Goal: Task Accomplishment & Management: Use online tool/utility

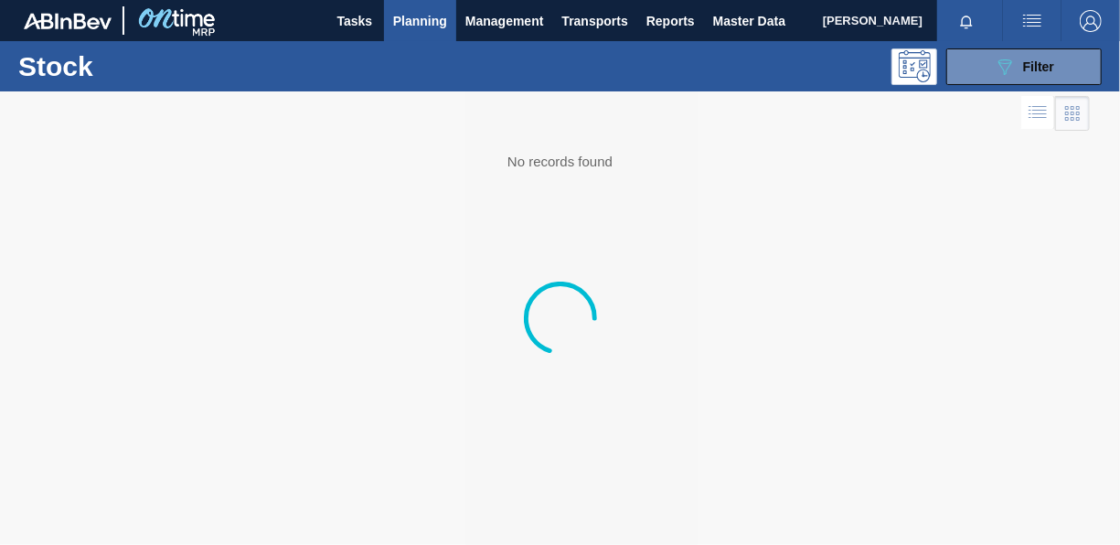
click at [427, 16] on span "Planning" at bounding box center [420, 21] width 54 height 22
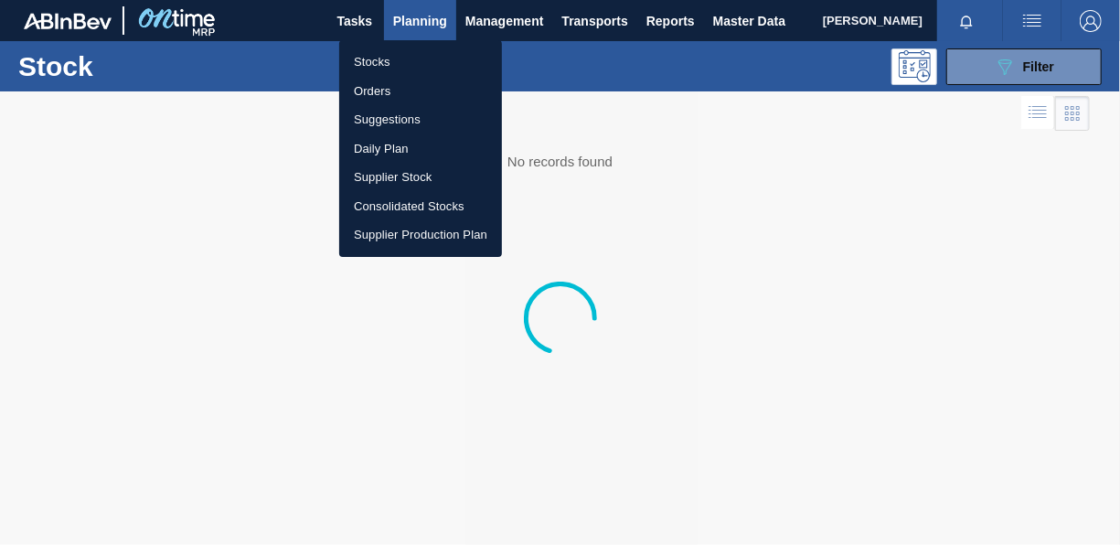
click at [380, 88] on li "Orders" at bounding box center [420, 91] width 163 height 29
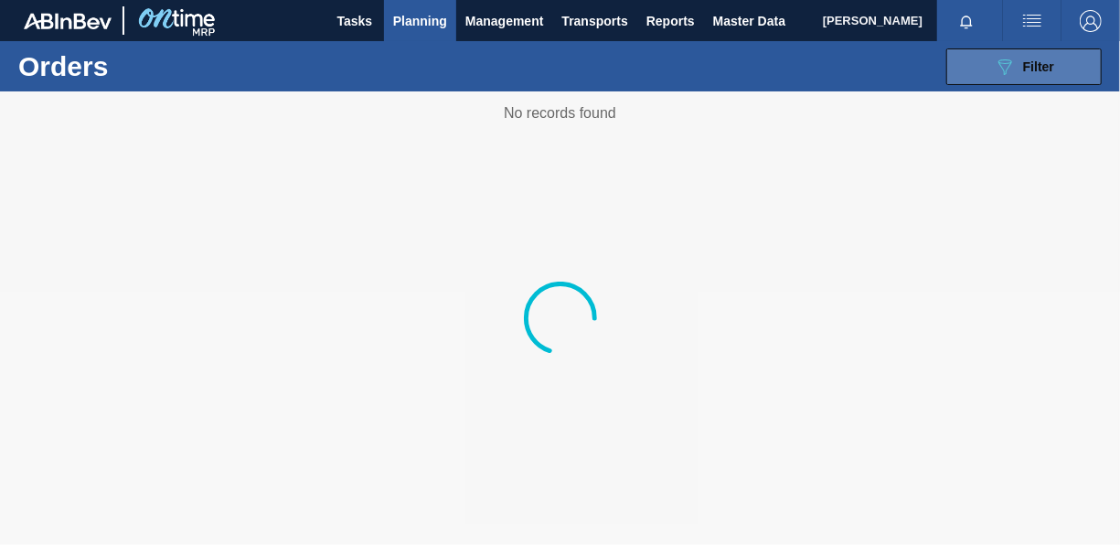
click at [991, 57] on button "089F7B8B-B2A5-4AFE-B5C0-19BA573D28AC Filter" at bounding box center [1023, 66] width 155 height 37
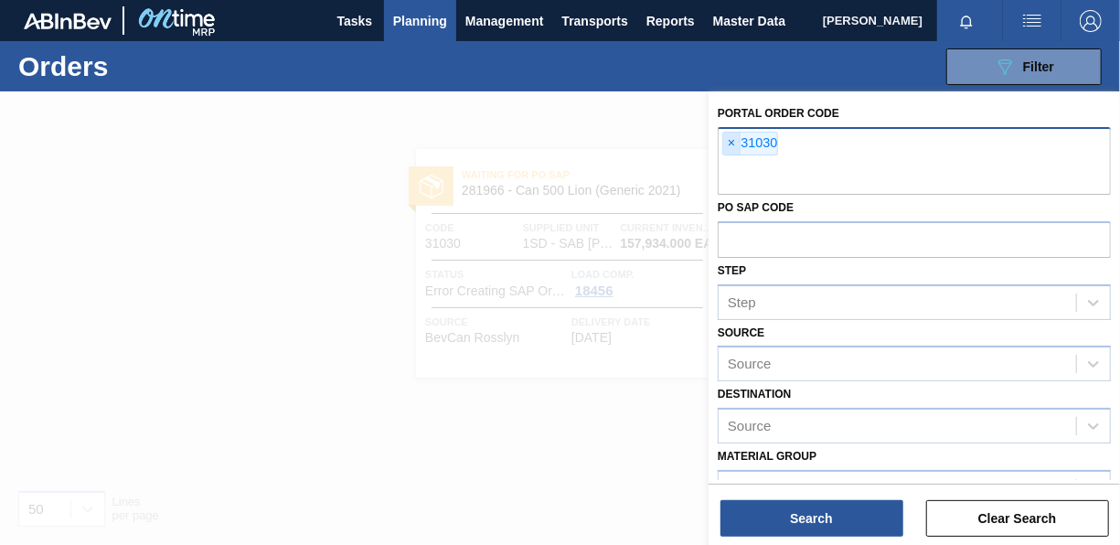
click at [729, 141] on span "×" at bounding box center [731, 144] width 17 height 22
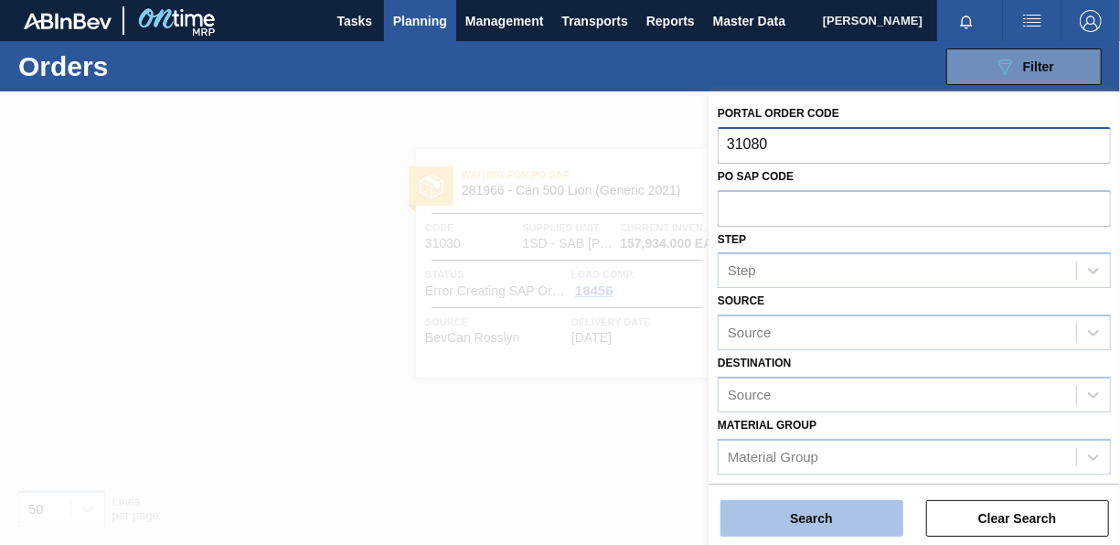
type input "31080"
click at [834, 511] on button "Search" at bounding box center [812, 518] width 183 height 37
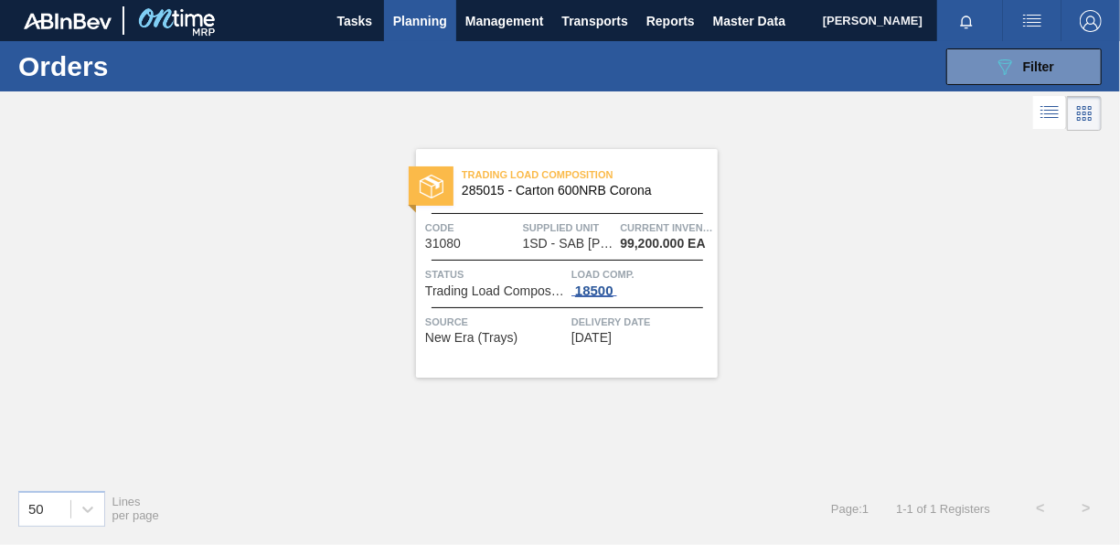
click at [603, 296] on div "18500" at bounding box center [595, 290] width 46 height 15
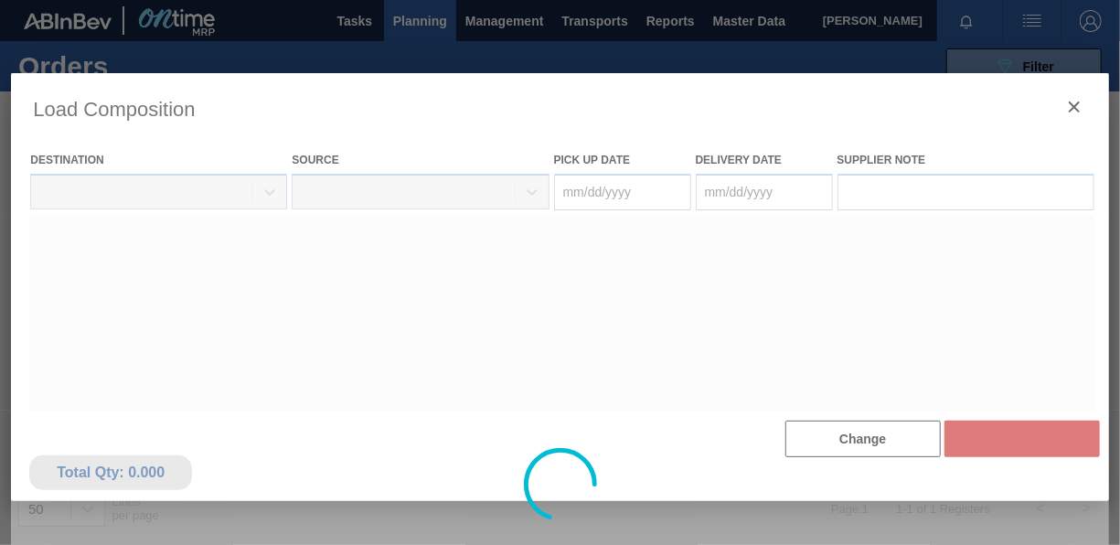
type Date "[DATE]"
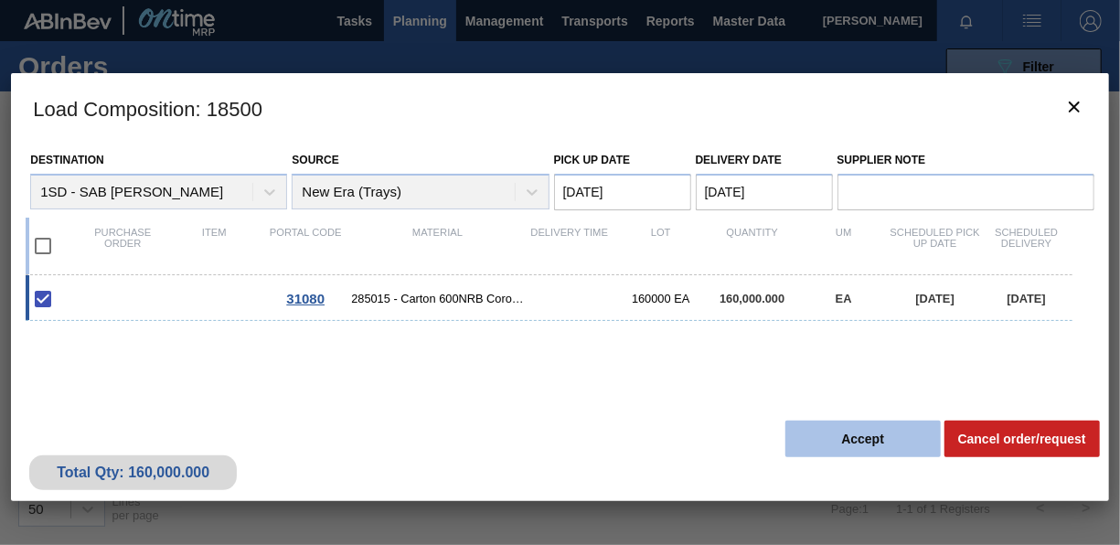
click at [840, 434] on button "Accept" at bounding box center [862, 439] width 155 height 37
